Goal: Find specific page/section

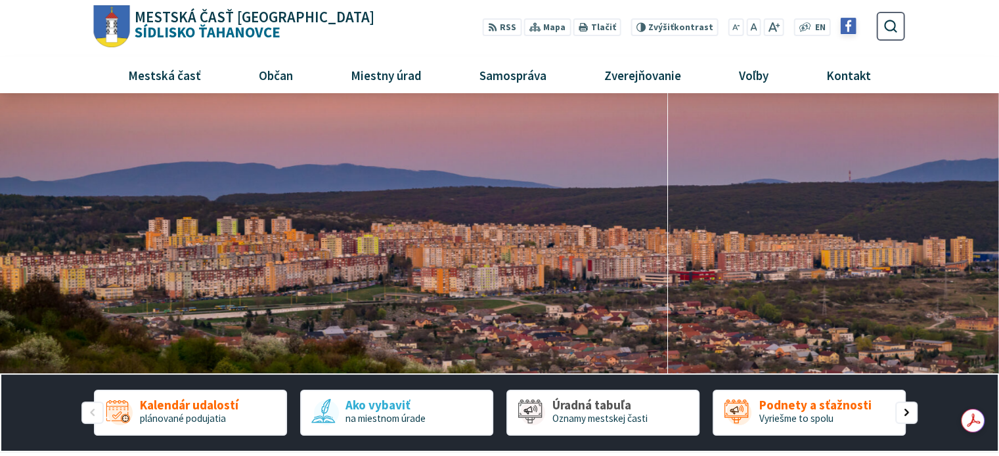
click at [844, 28] on img at bounding box center [848, 26] width 16 height 16
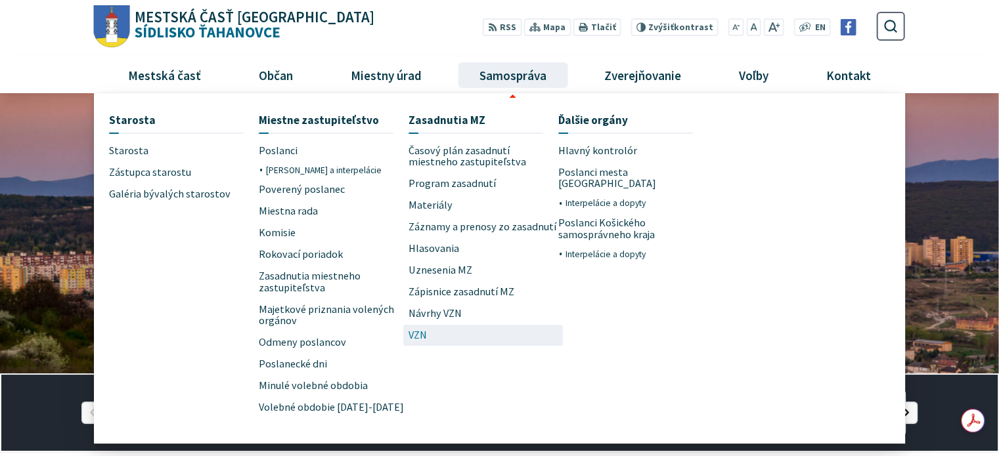
click at [432, 338] on link "VZN" at bounding box center [483, 336] width 150 height 22
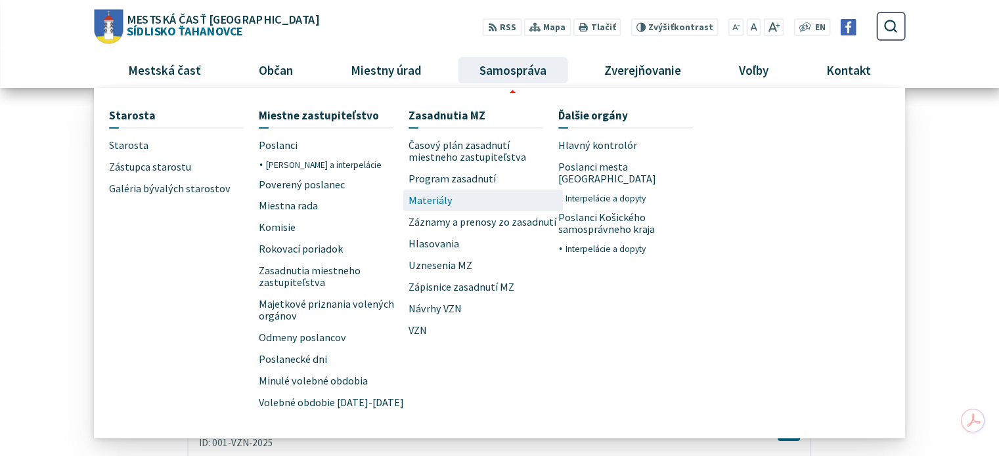
click at [435, 199] on span "Materiály" at bounding box center [430, 201] width 44 height 22
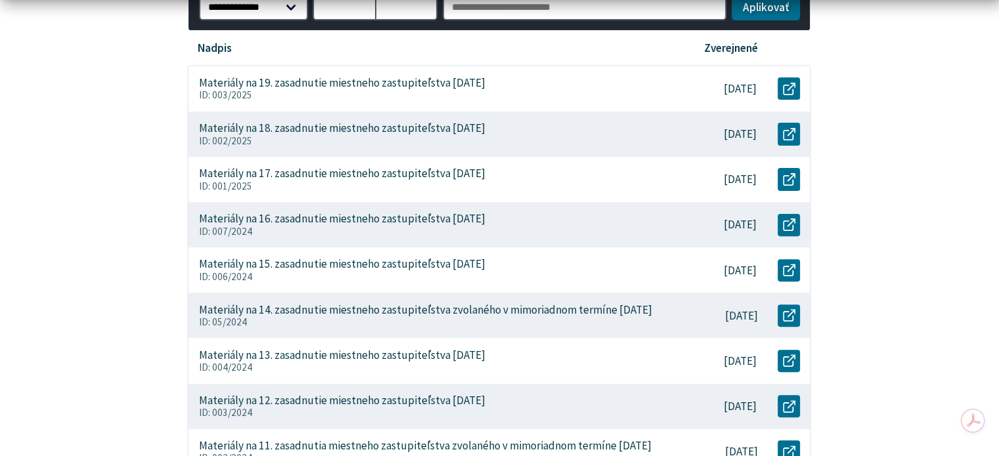
scroll to position [394, 0]
